Goal: Use online tool/utility: Utilize a website feature to perform a specific function

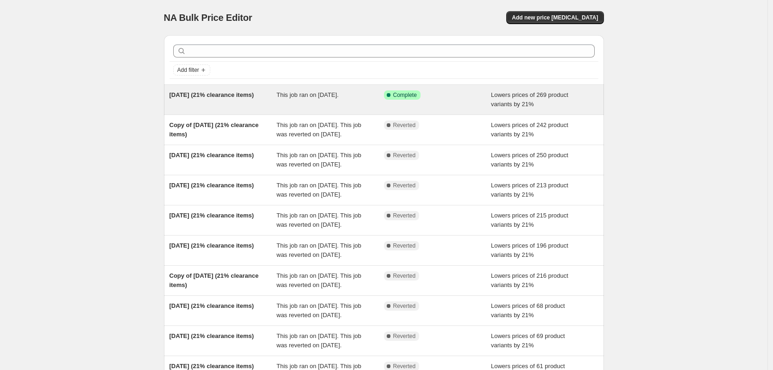
click at [338, 100] on div "This job ran on [DATE]." at bounding box center [330, 99] width 107 height 19
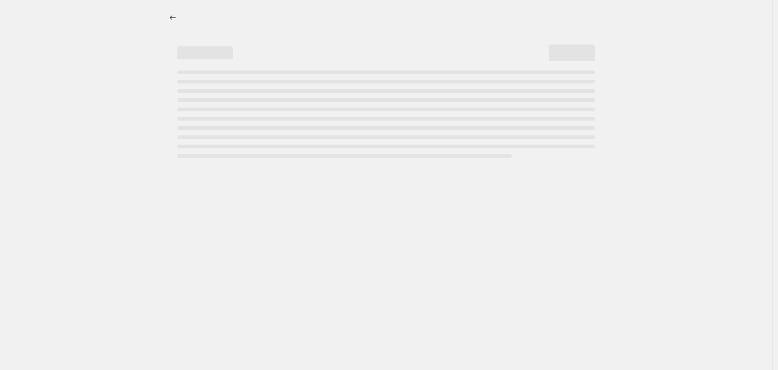
select select "percentage"
select select "collection"
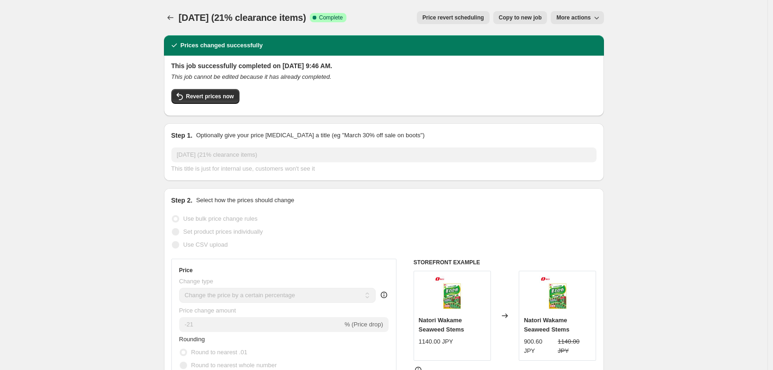
scroll to position [46, 0]
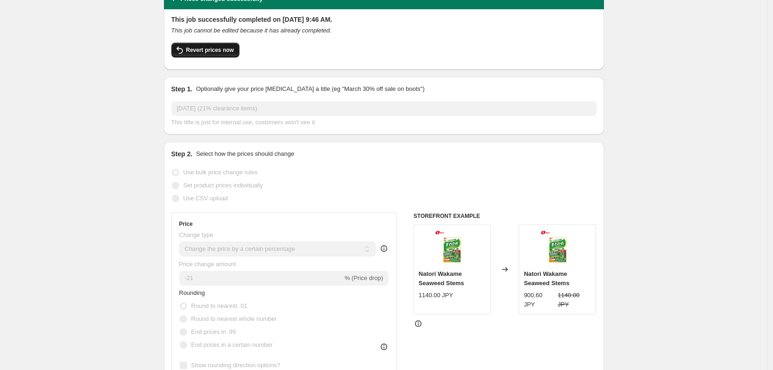
click at [221, 54] on button "Revert prices now" at bounding box center [205, 50] width 68 height 15
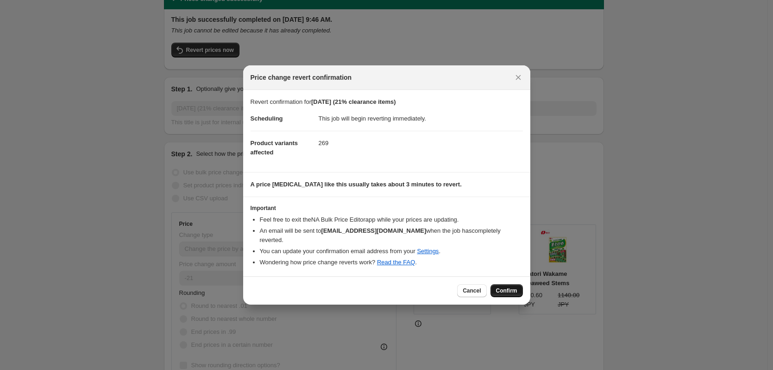
click at [508, 289] on span "Confirm" at bounding box center [506, 290] width 21 height 7
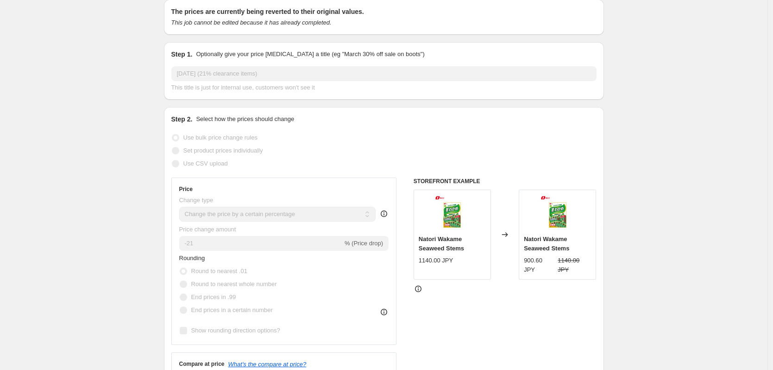
scroll to position [0, 0]
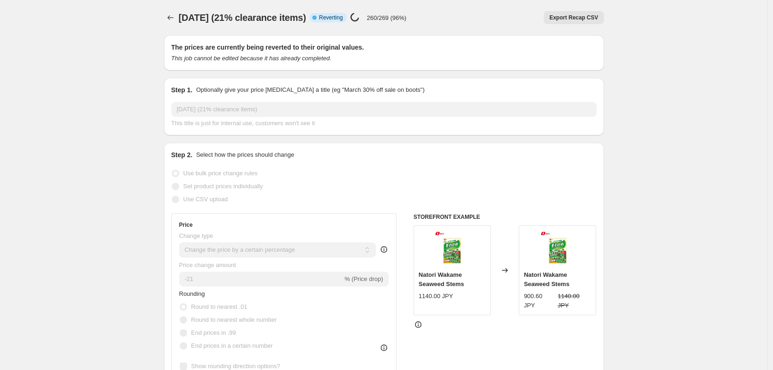
select select "percentage"
select select "collection"
